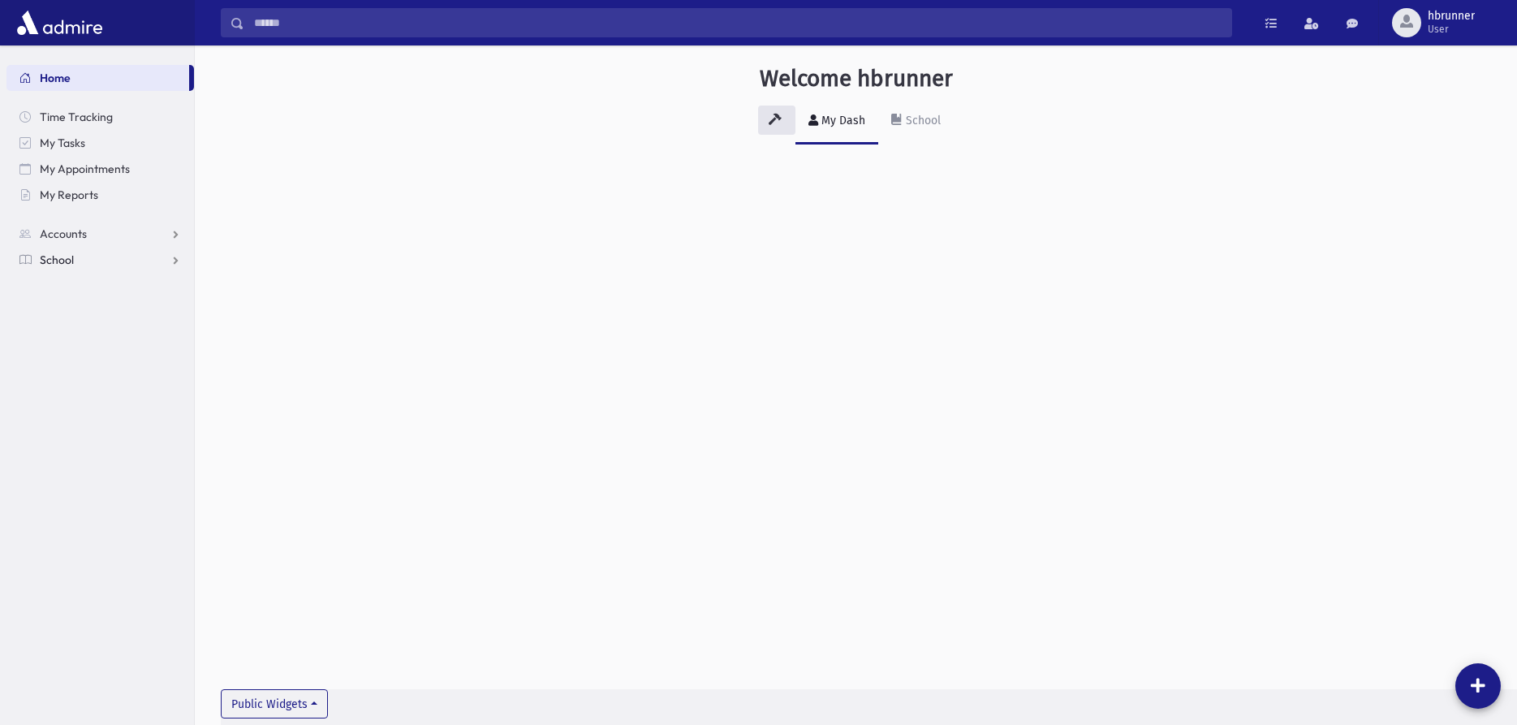
click at [75, 263] on link "School" at bounding box center [99, 260] width 187 height 26
click at [80, 279] on span "Students" at bounding box center [71, 285] width 45 height 15
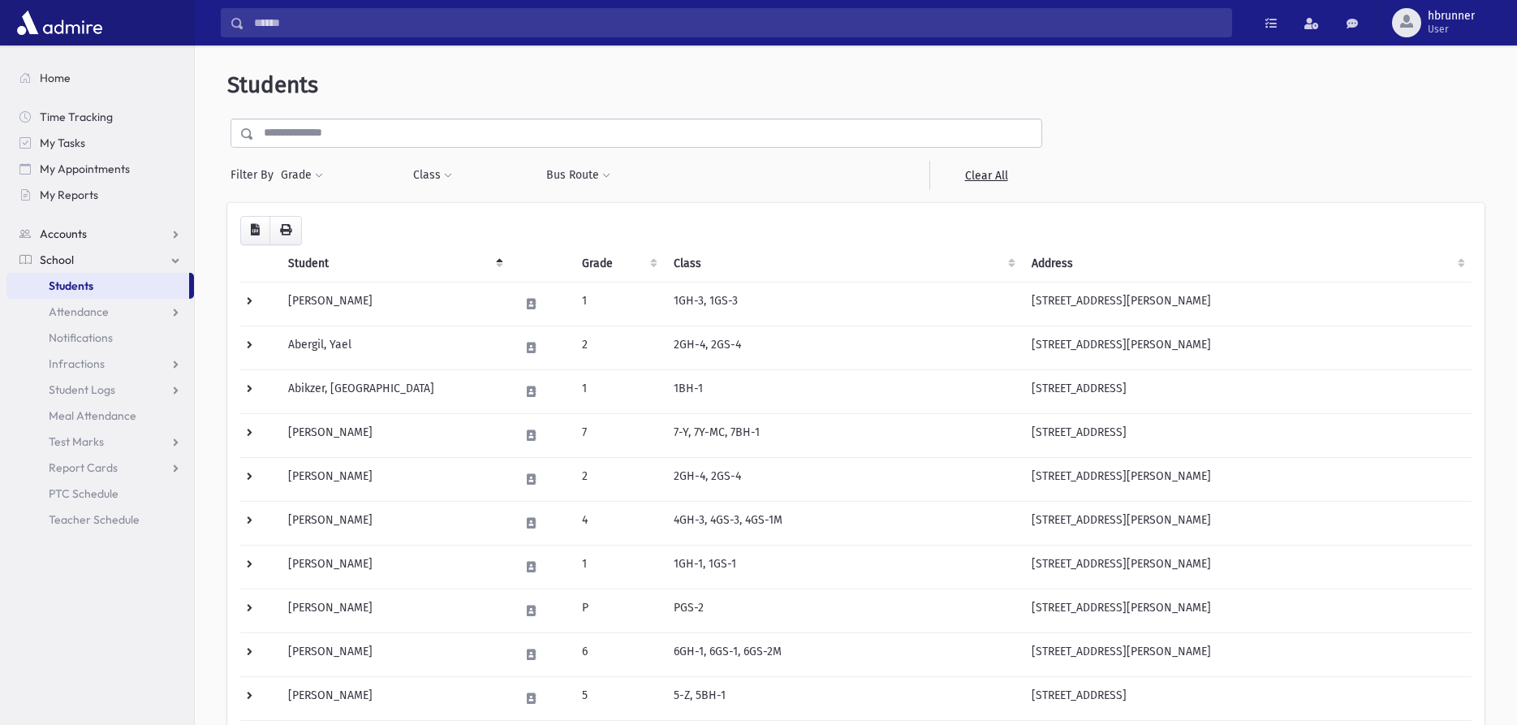
click at [55, 235] on span "Accounts" at bounding box center [63, 233] width 47 height 15
click at [57, 262] on span "Account List" at bounding box center [80, 259] width 62 height 15
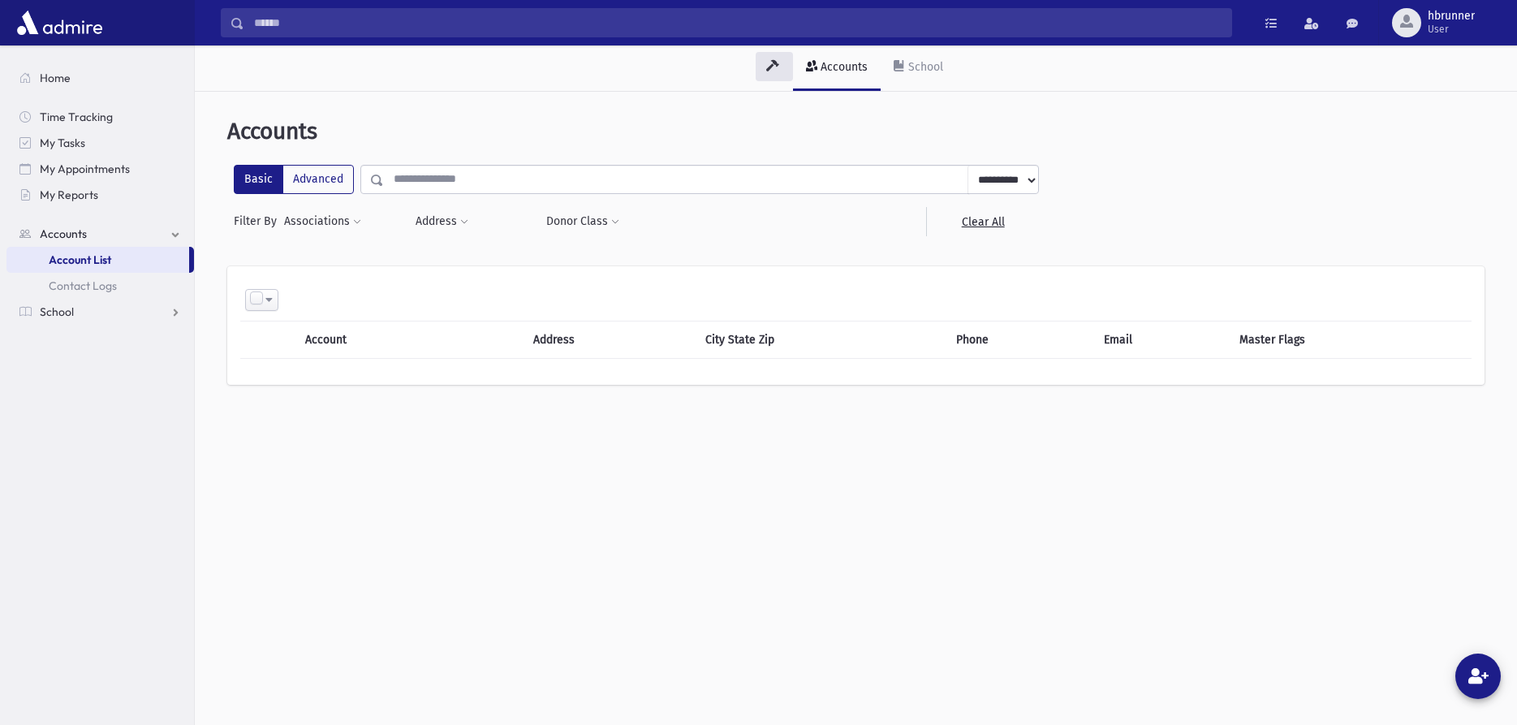
click at [342, 128] on header "Accounts" at bounding box center [855, 132] width 1257 height 28
click at [411, 171] on input "text" at bounding box center [669, 179] width 571 height 29
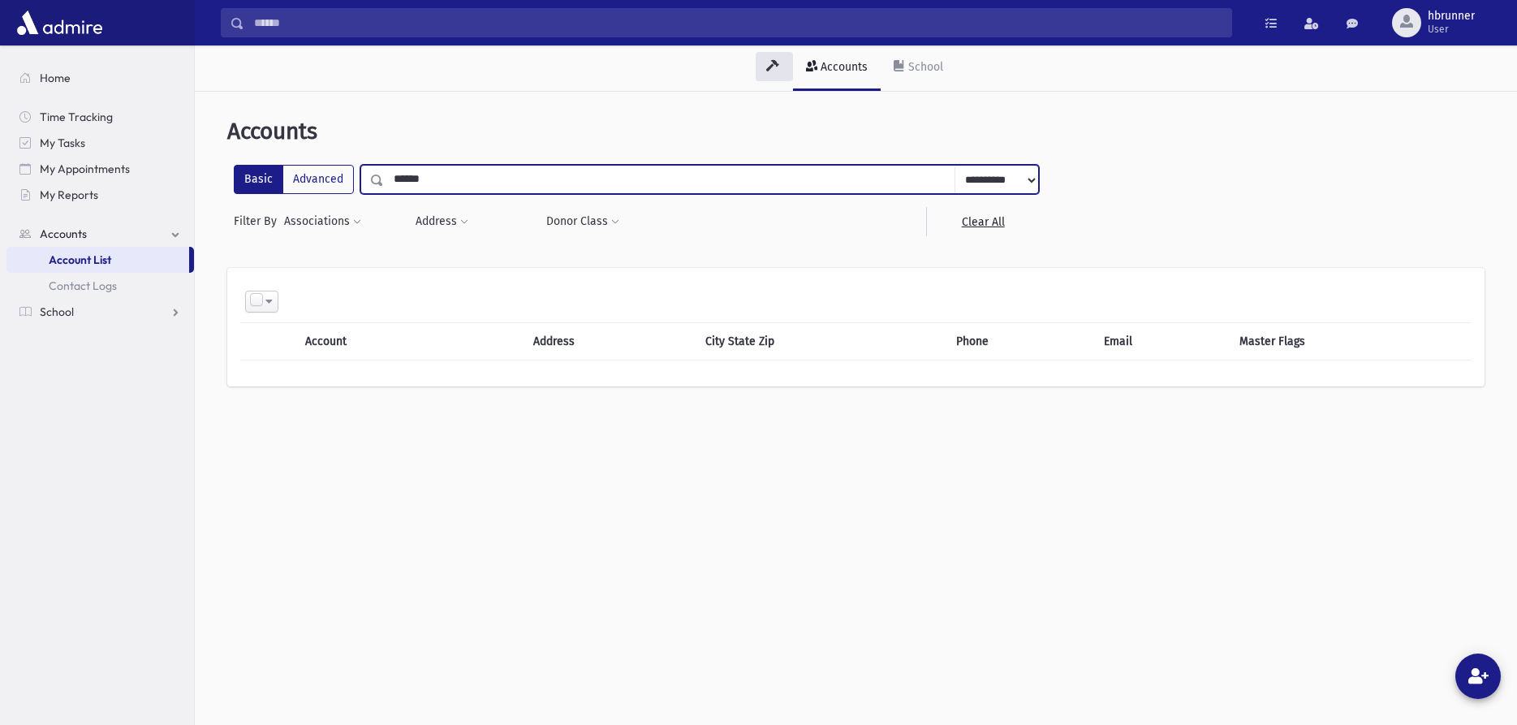
type input "*******"
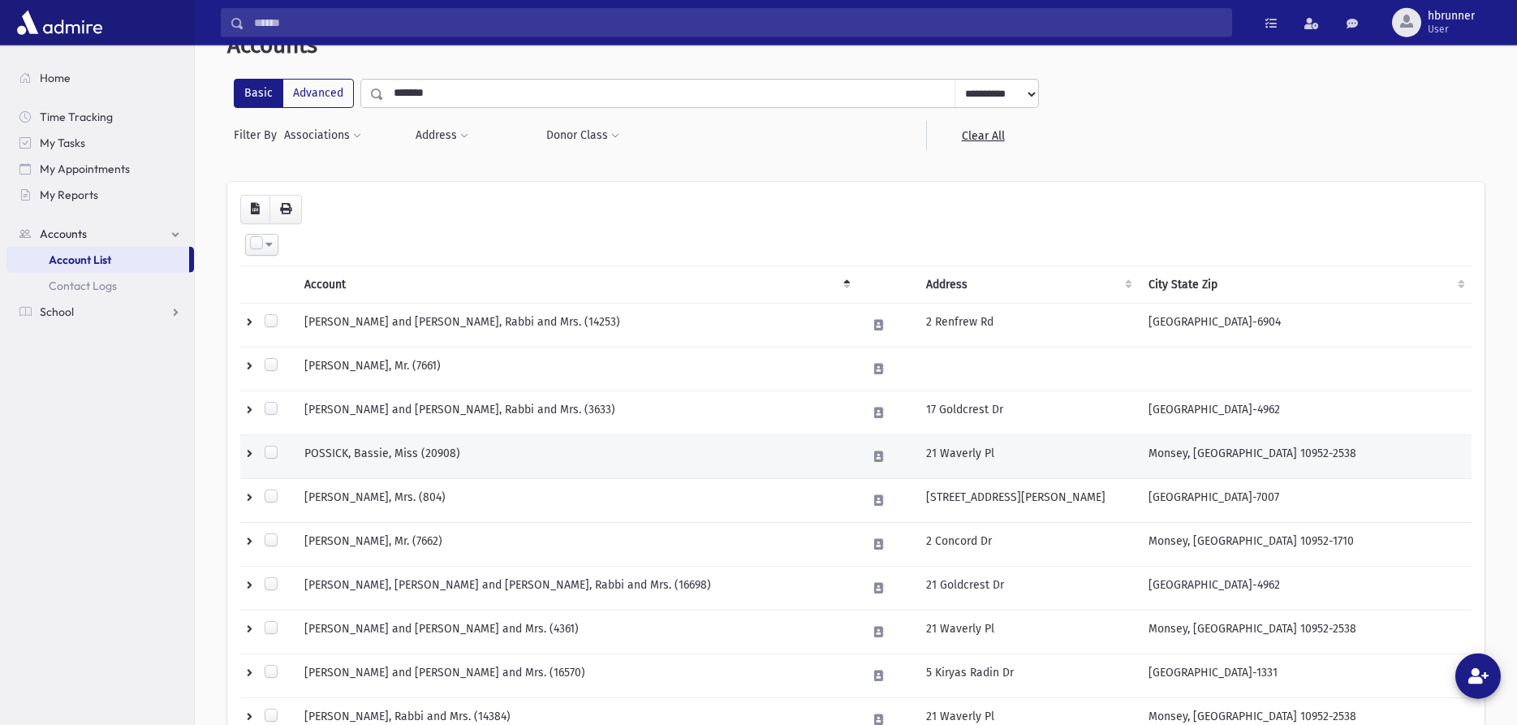
scroll to position [166, 0]
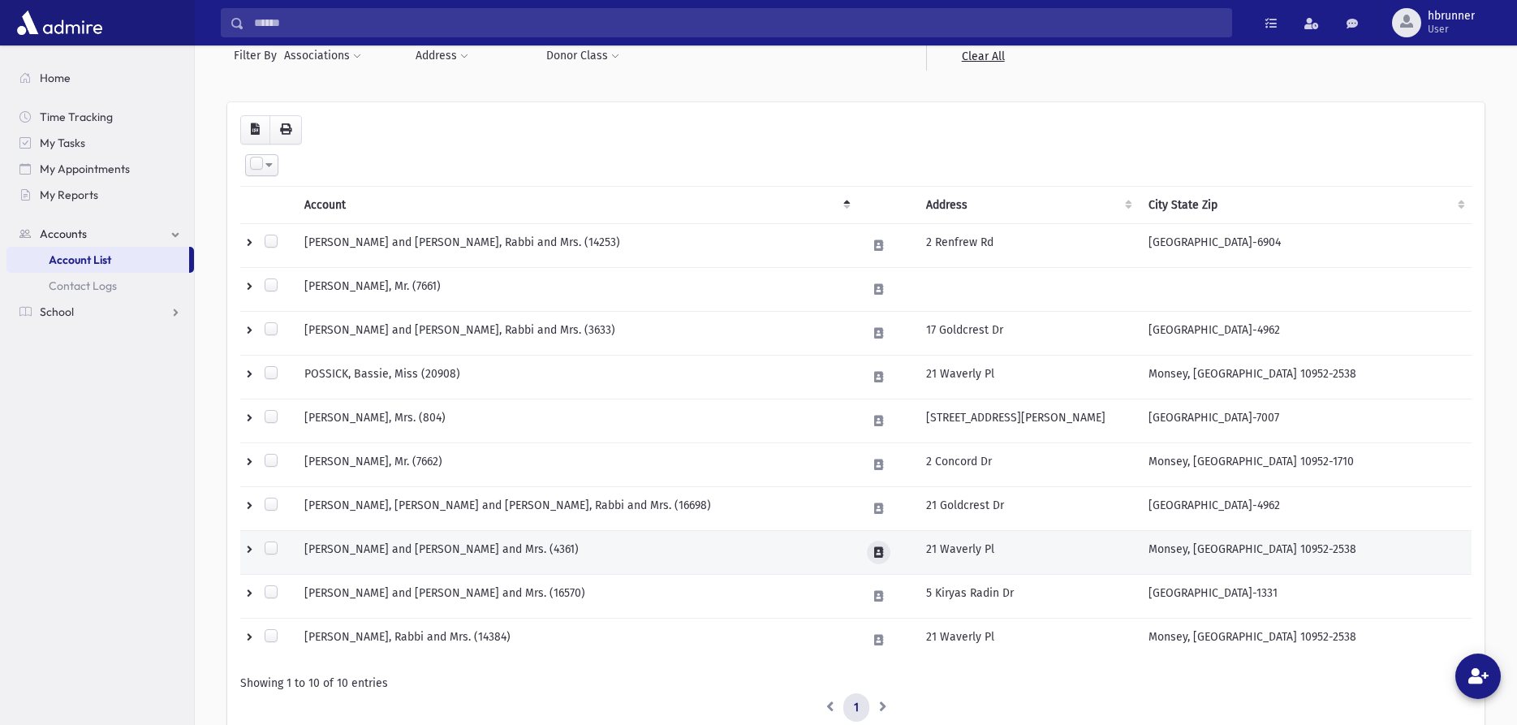
click at [877, 553] on button at bounding box center [879, 552] width 24 height 24
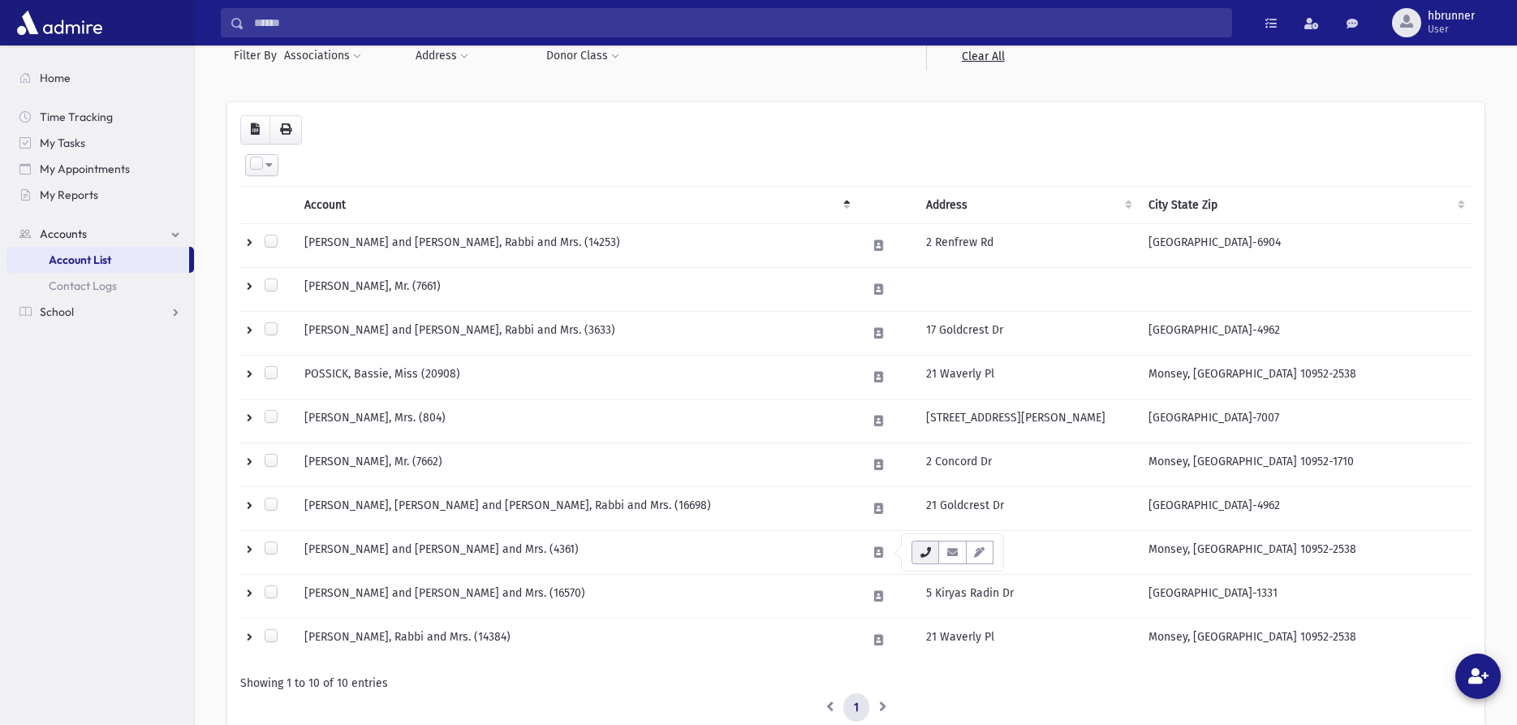
click at [923, 553] on icon "button" at bounding box center [925, 552] width 13 height 11
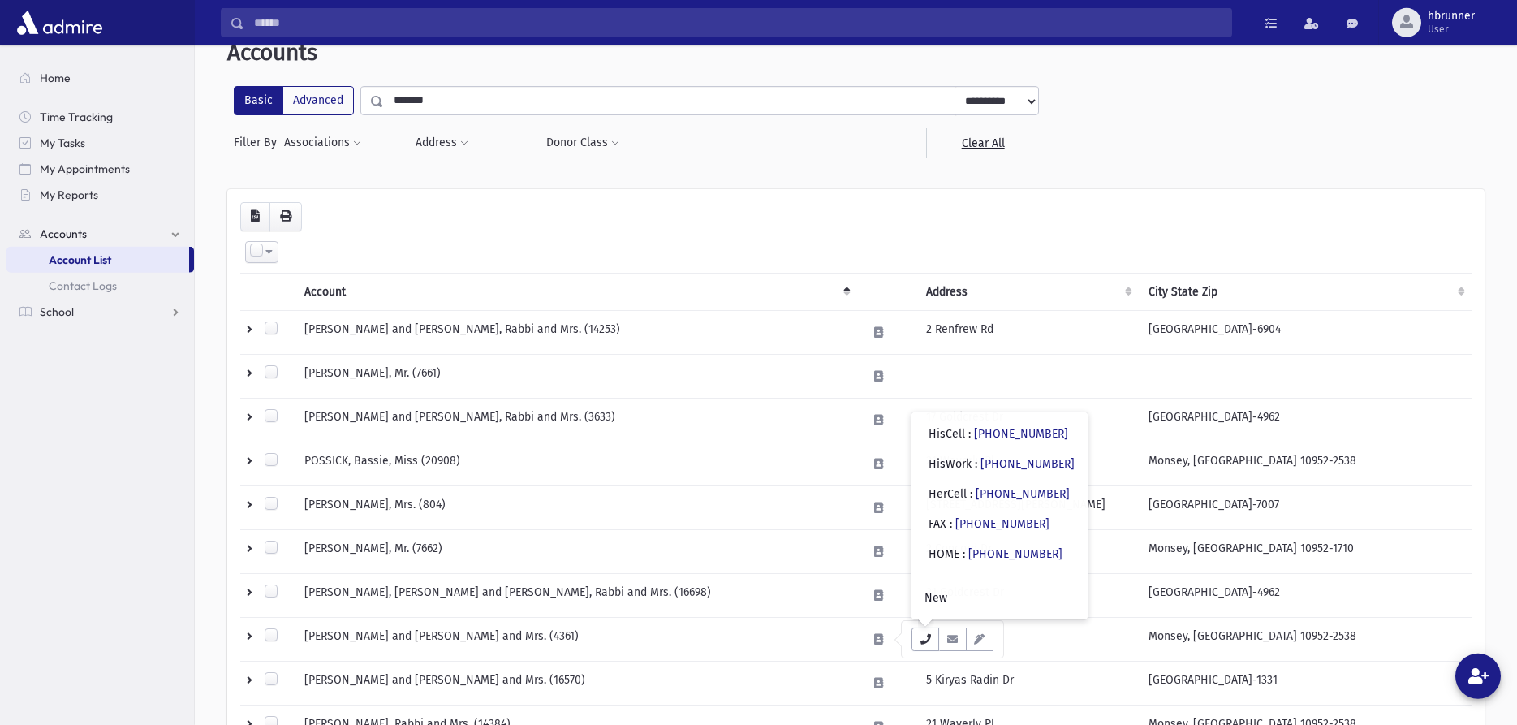
scroll to position [0, 0]
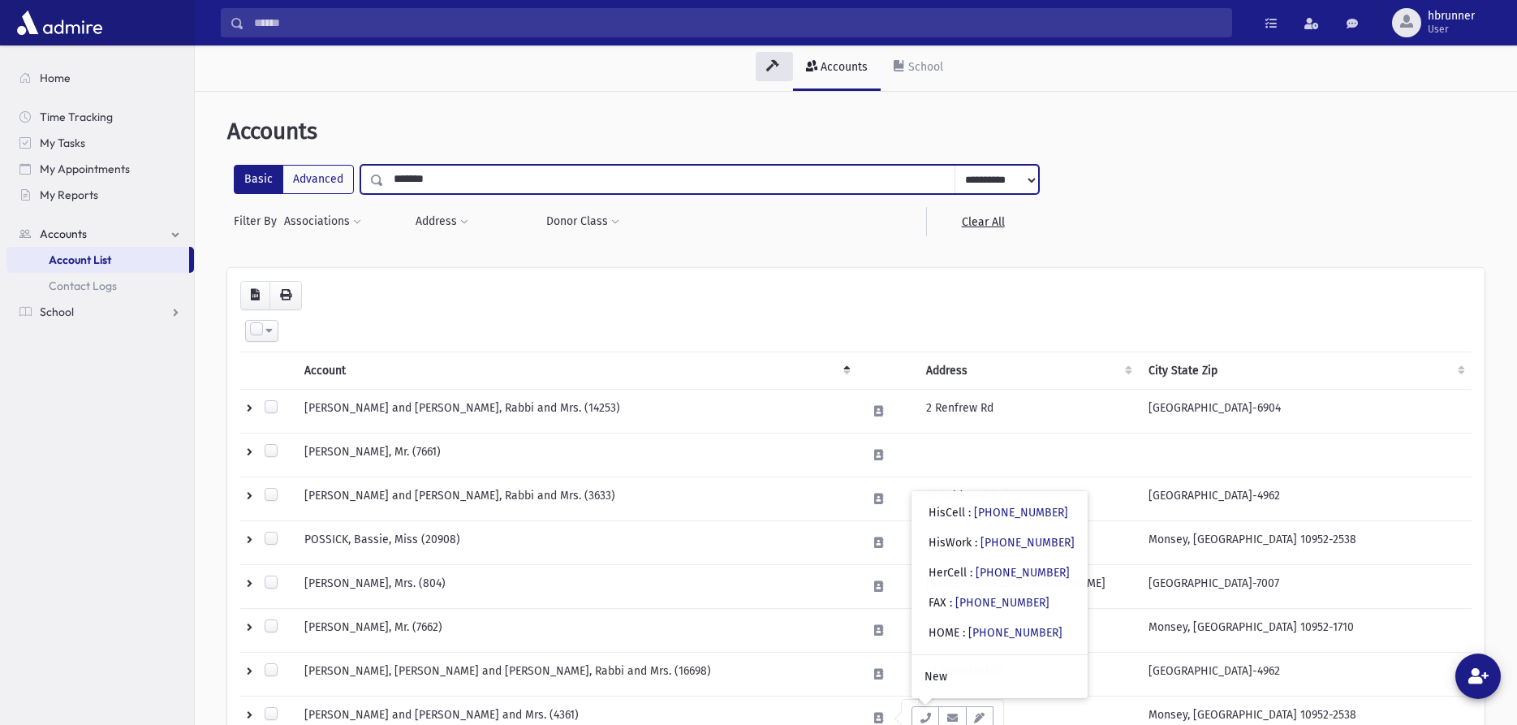
drag, startPoint x: 538, startPoint y: 187, endPoint x: 338, endPoint y: 154, distance: 203.2
click at [384, 165] on input "*******" at bounding box center [669, 179] width 571 height 29
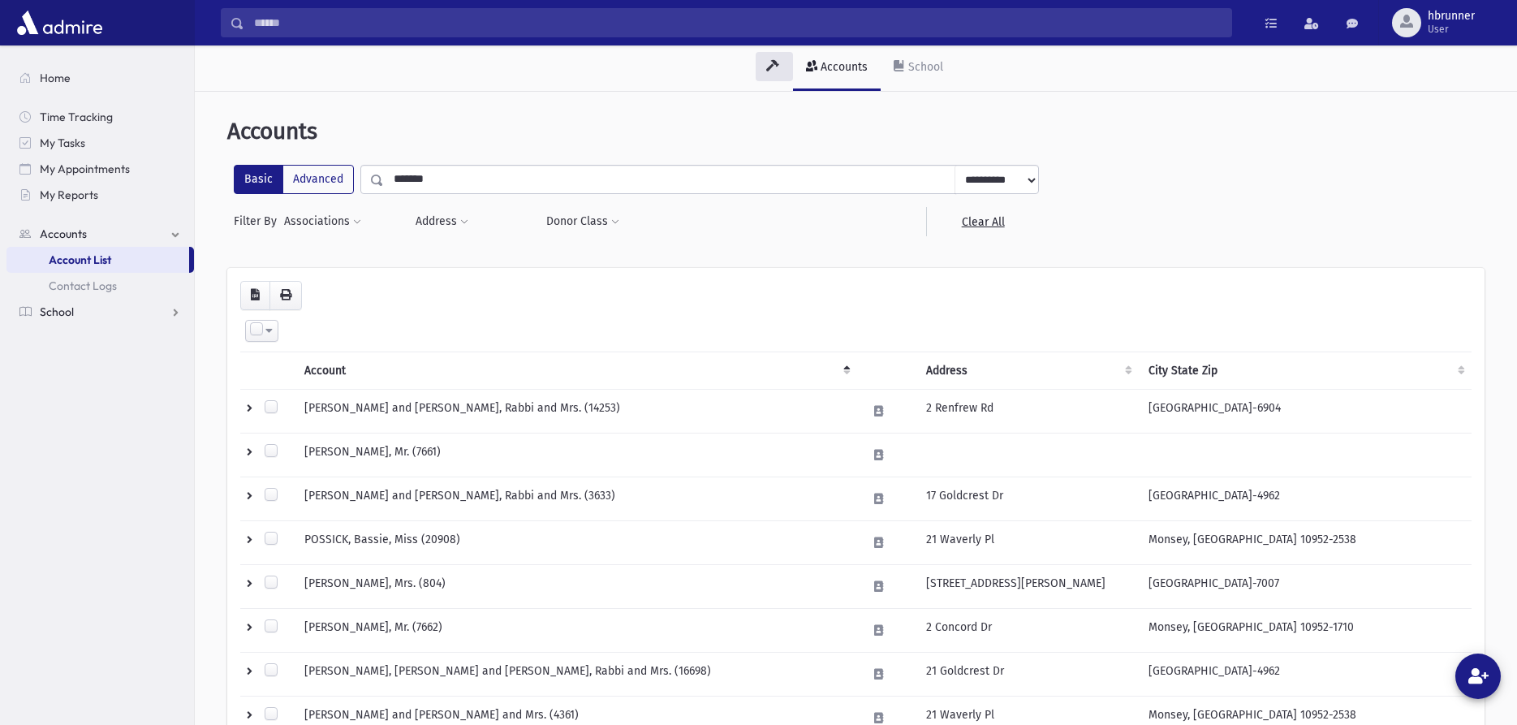
click at [69, 304] on span "School" at bounding box center [57, 311] width 34 height 15
click at [96, 290] on link "Students" at bounding box center [99, 286] width 187 height 26
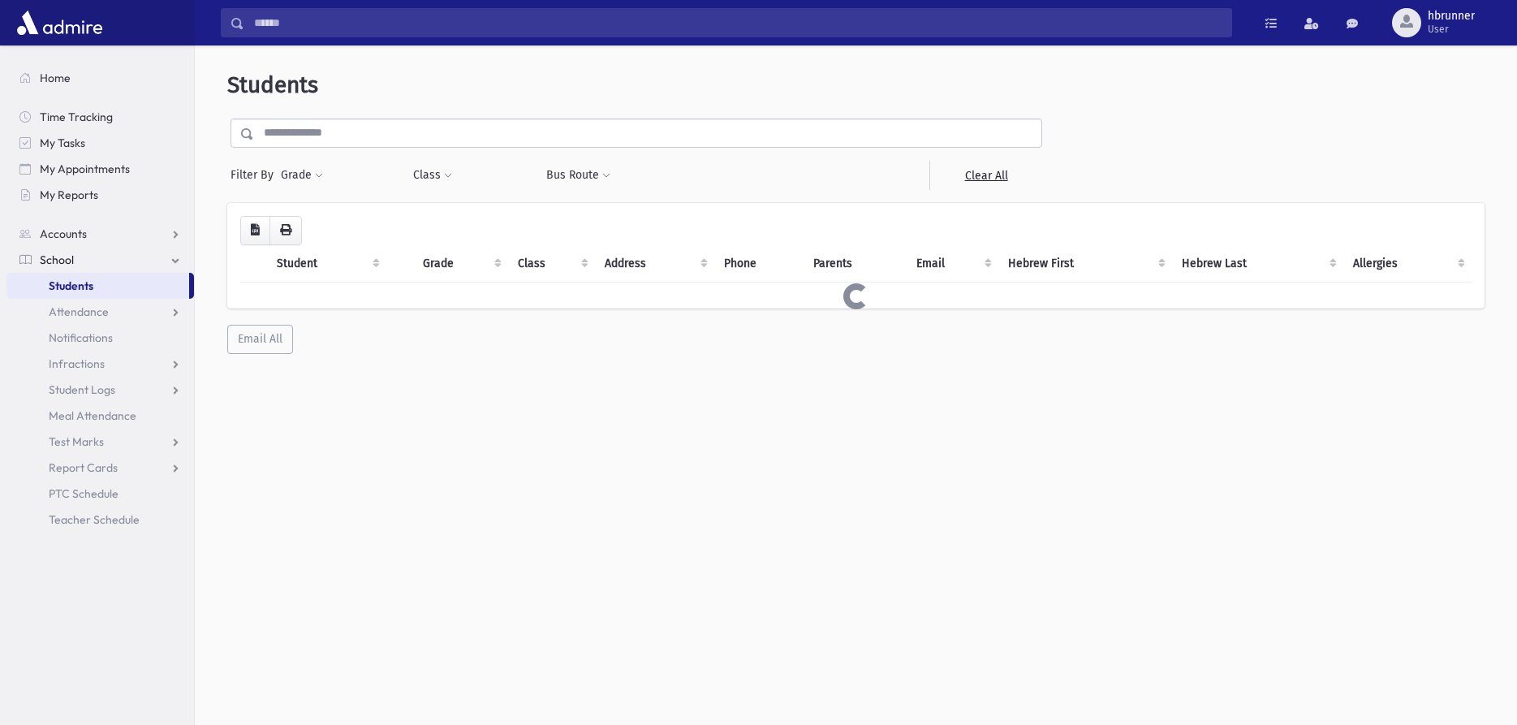
click at [434, 136] on input "text" at bounding box center [647, 132] width 787 height 29
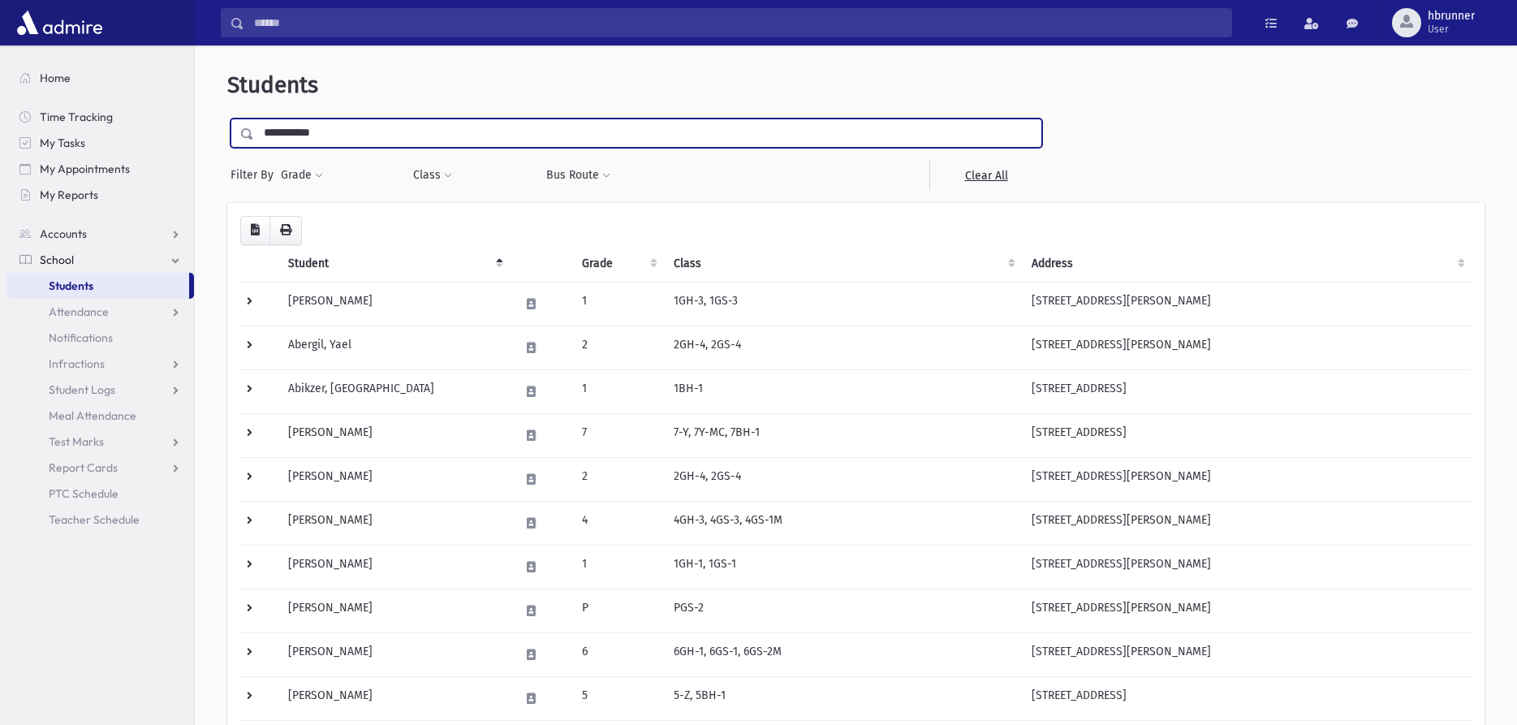
type input "**********"
click at [227, 118] on input "submit" at bounding box center [249, 129] width 45 height 22
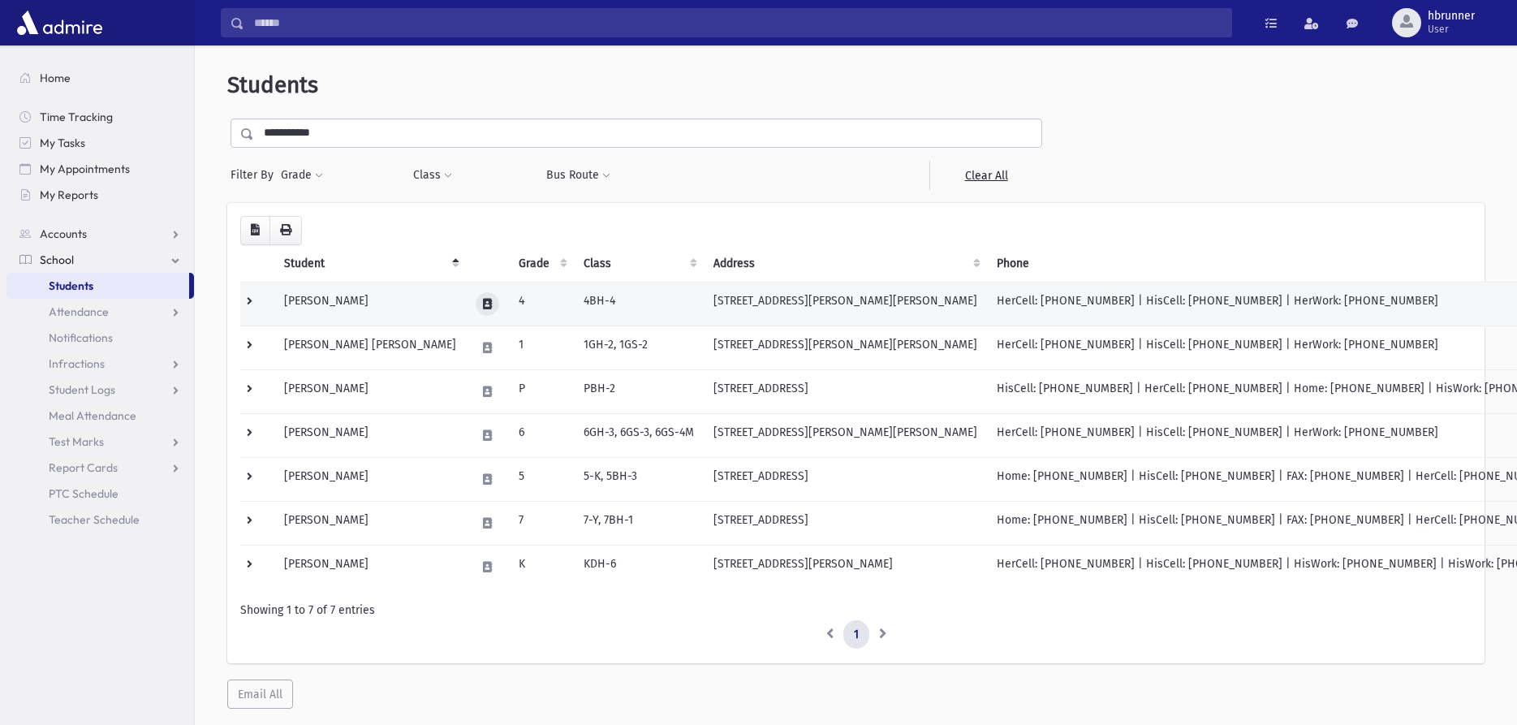
click at [476, 306] on button at bounding box center [488, 304] width 24 height 24
click at [489, 302] on icon "button" at bounding box center [484, 304] width 13 height 11
